Goal: Transaction & Acquisition: Obtain resource

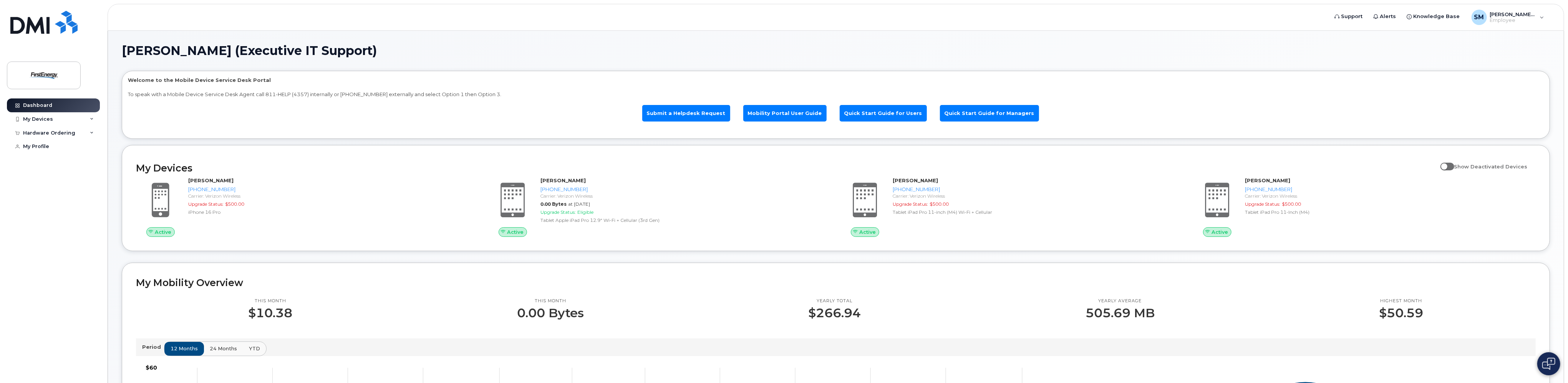
click at [388, 158] on div "My Devices Show Deactivated Devices Active [PERSON_NAME] [PHONE_NUMBER] Carrier…" at bounding box center [836, 198] width 1428 height 106
drag, startPoint x: 51, startPoint y: 102, endPoint x: 55, endPoint y: 99, distance: 5.0
click at [50, 101] on link "Dashboard" at bounding box center [53, 105] width 93 height 14
click at [1542, 17] on div "SM Stephens, Mack (Executive IT Support) Employee" at bounding box center [1508, 17] width 83 height 15
drag, startPoint x: 98, startPoint y: 186, endPoint x: 72, endPoint y: 173, distance: 29.1
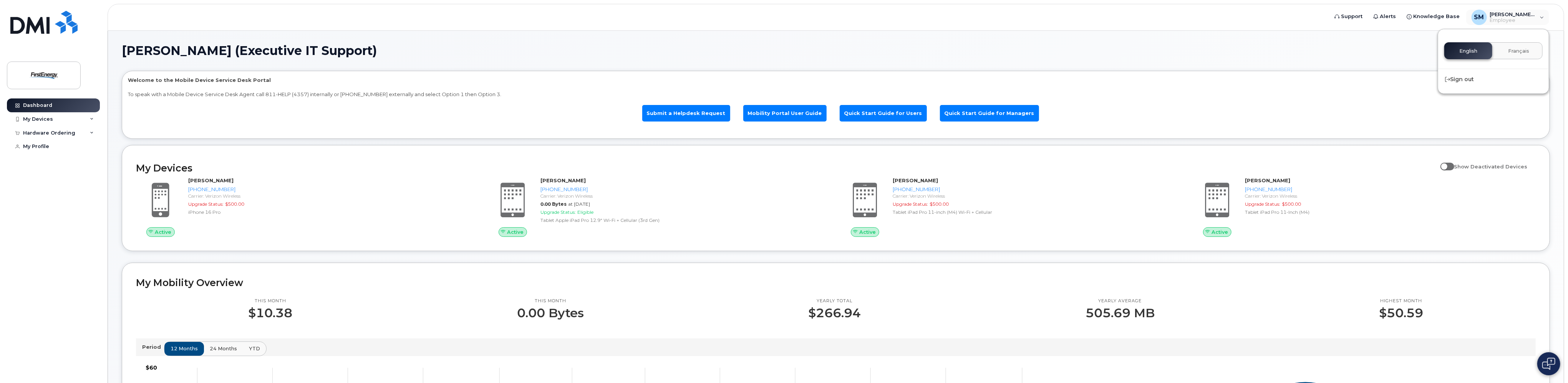
click at [85, 181] on div "Dashboard My Devices Add Device 330-803-6484 (Brooke Trammel) 330-697-7561 (MAC…" at bounding box center [54, 235] width 95 height 273
click at [56, 104] on link "Dashboard" at bounding box center [53, 105] width 93 height 14
click at [36, 144] on div "My Profile" at bounding box center [36, 146] width 26 height 6
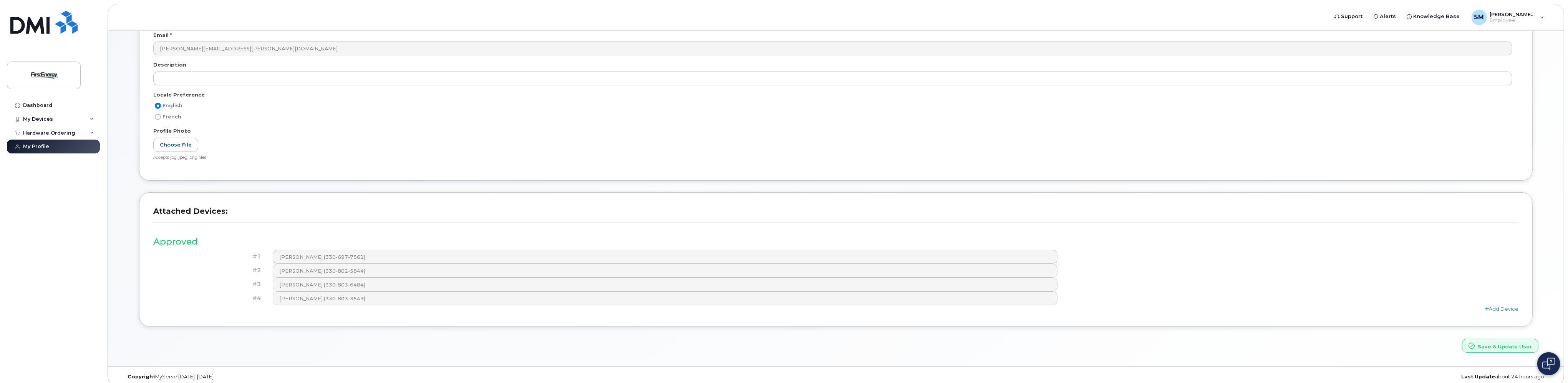
scroll to position [153, 0]
click at [67, 132] on div "Hardware Ordering" at bounding box center [49, 133] width 52 height 6
click at [49, 163] on div "New Order" at bounding box center [41, 161] width 29 height 7
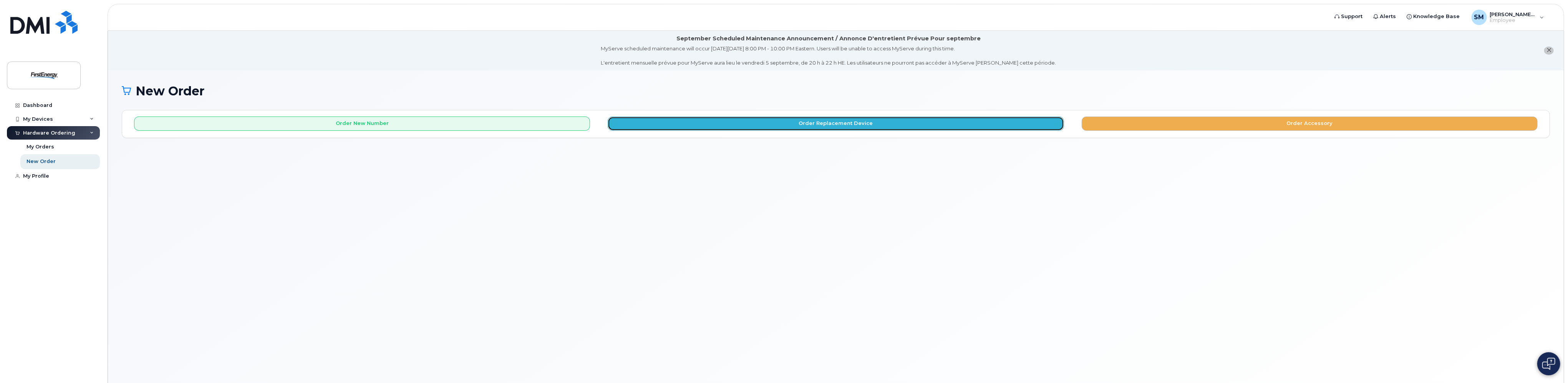
click at [743, 126] on button "Order Replacement Device" at bounding box center [835, 123] width 456 height 14
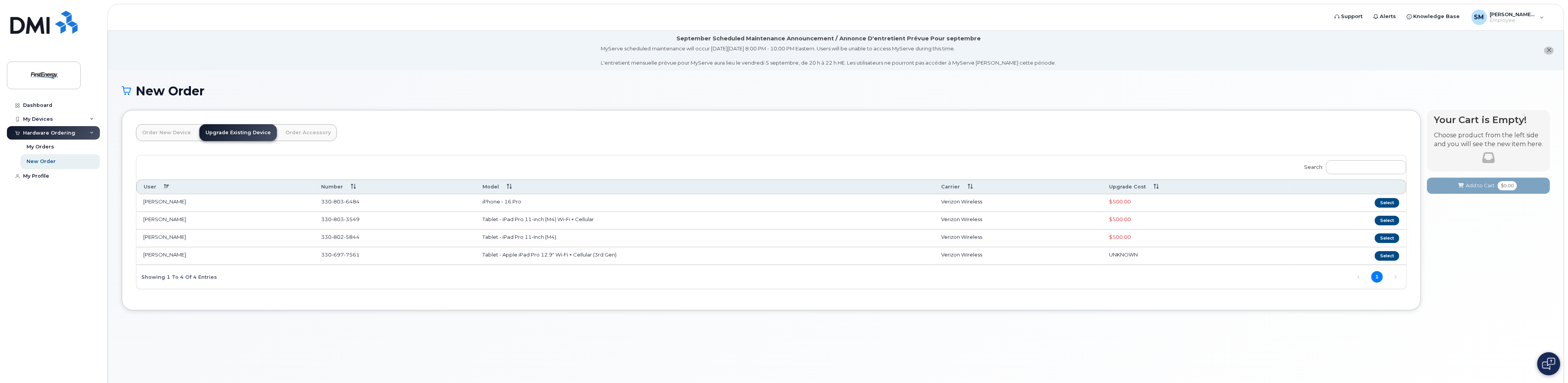
click at [1552, 47] on icon "close notification" at bounding box center [1549, 50] width 5 height 5
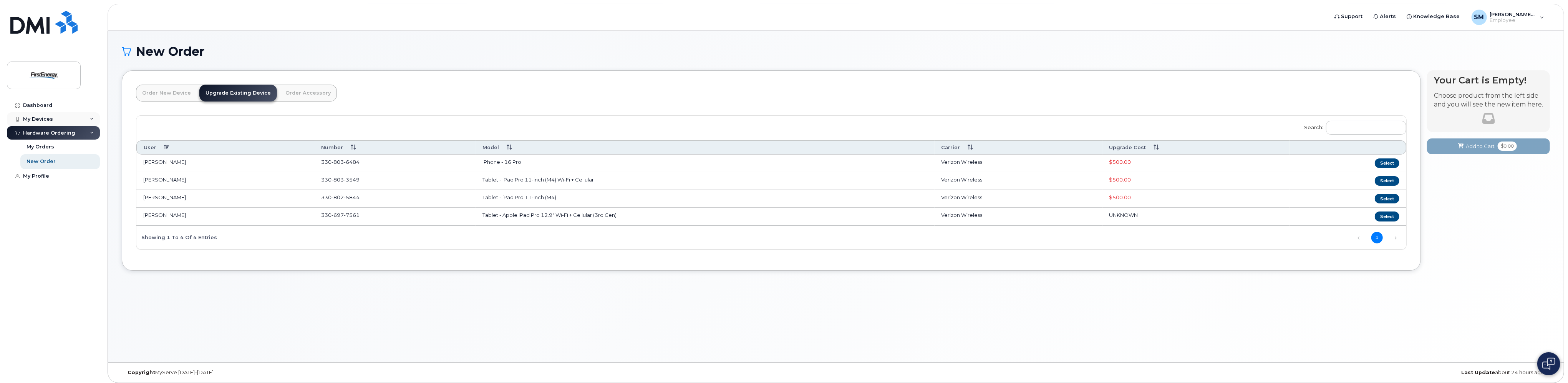
click at [51, 117] on div "My Devices" at bounding box center [38, 119] width 30 height 6
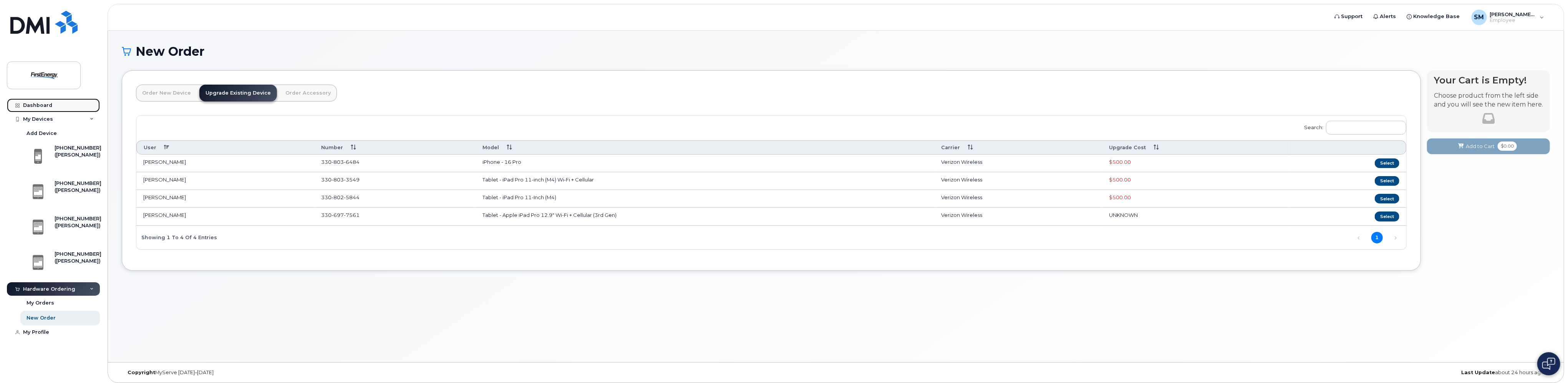
click at [49, 105] on div "Dashboard" at bounding box center [38, 105] width 29 height 6
